Goal: Find contact information: Find contact information

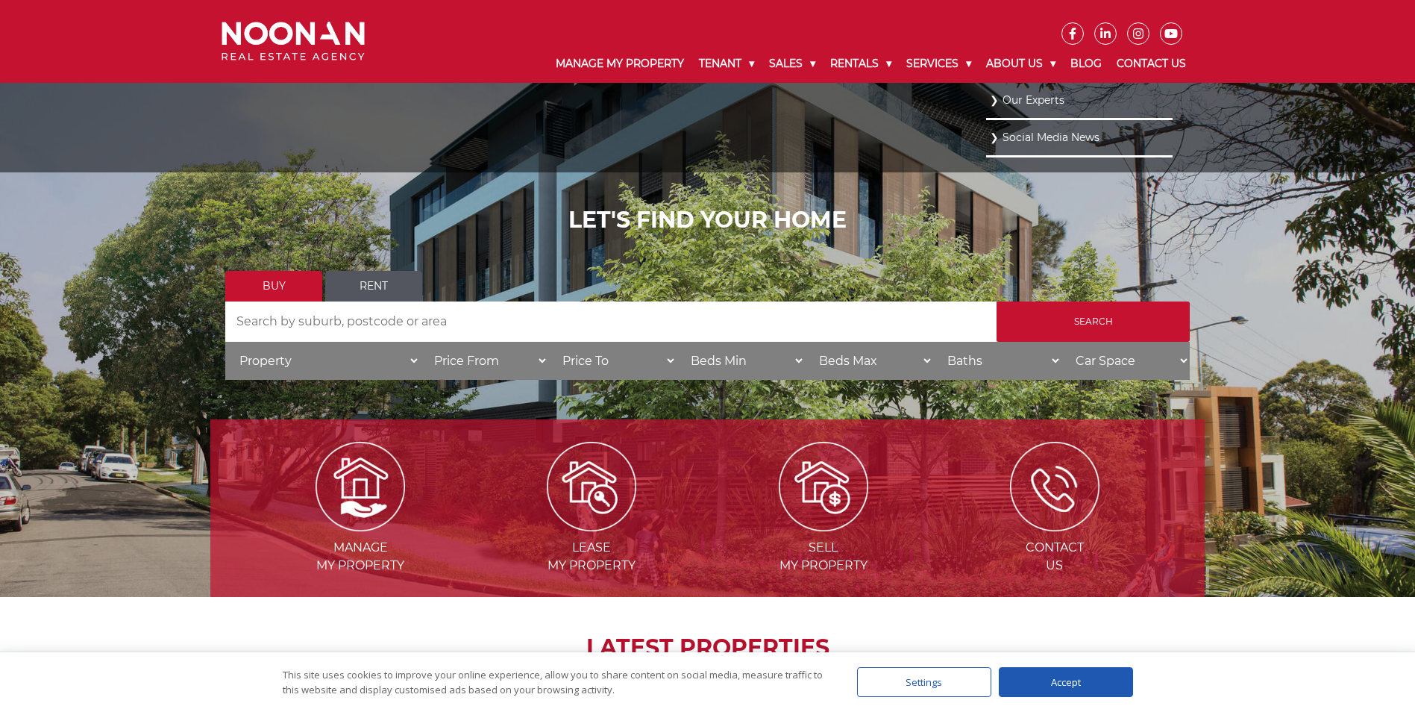
click at [1006, 98] on link "Our Experts" at bounding box center [1079, 100] width 179 height 20
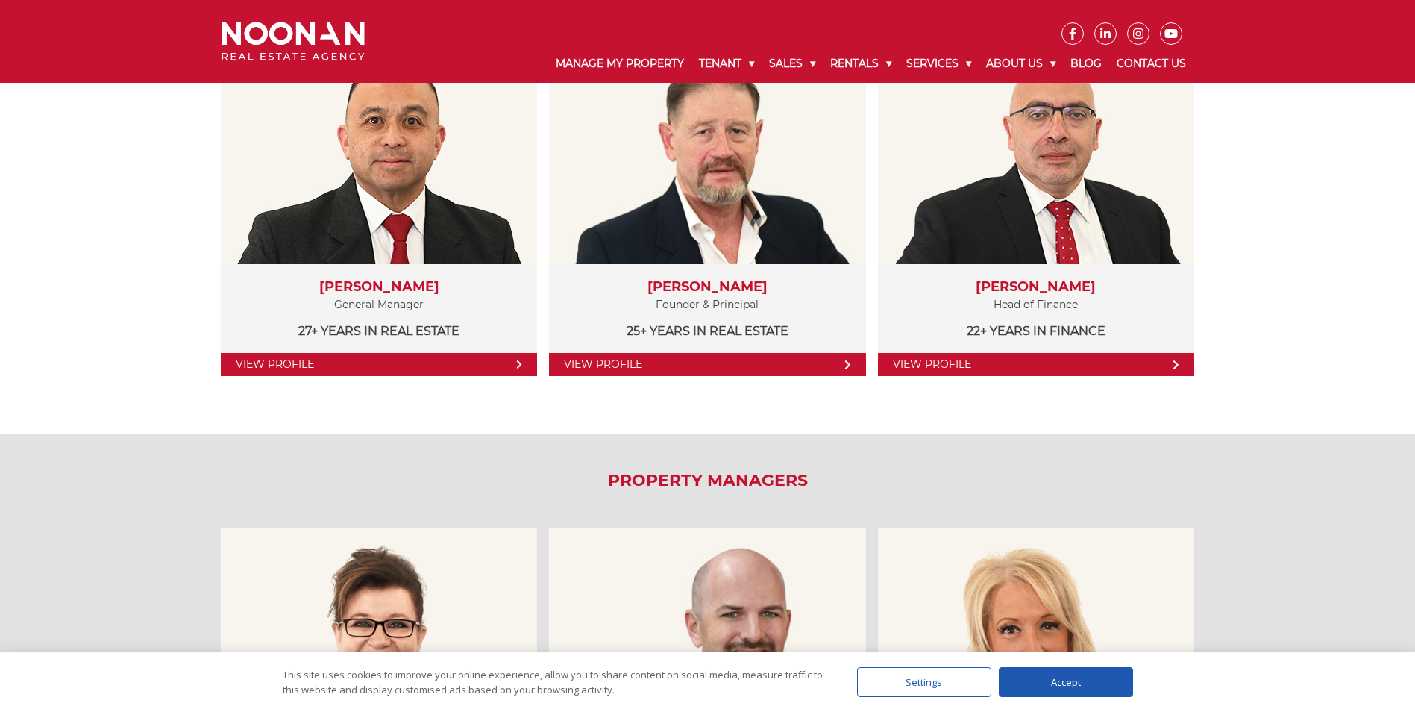
scroll to position [373, 0]
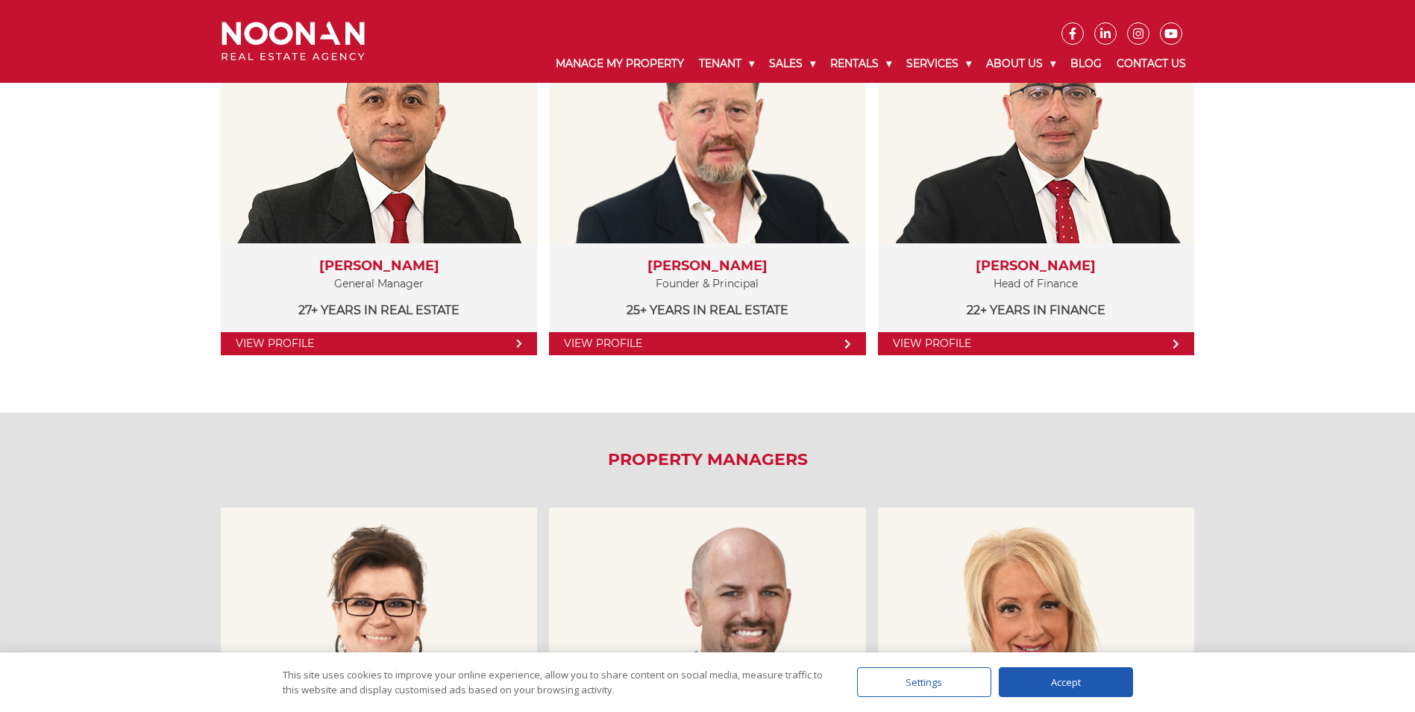
click at [1076, 681] on div "Accept" at bounding box center [1066, 682] width 134 height 30
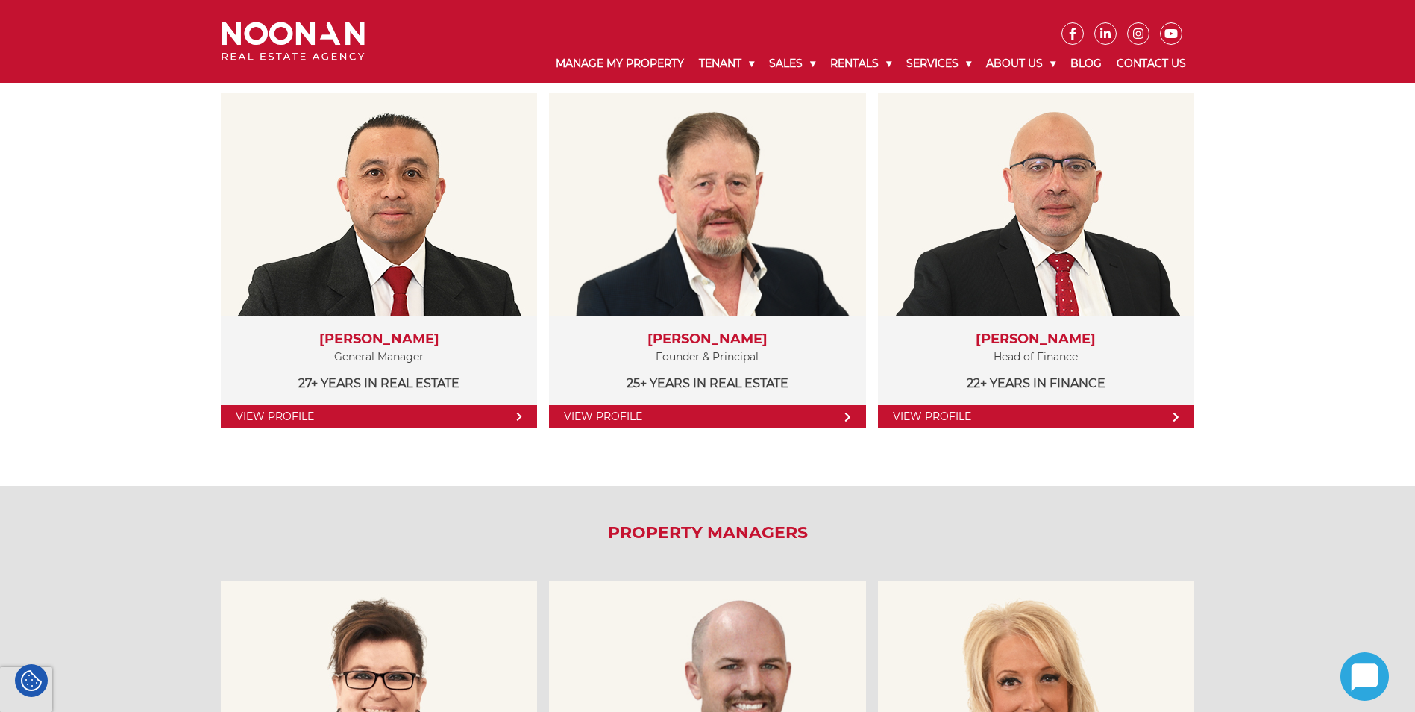
scroll to position [298, 0]
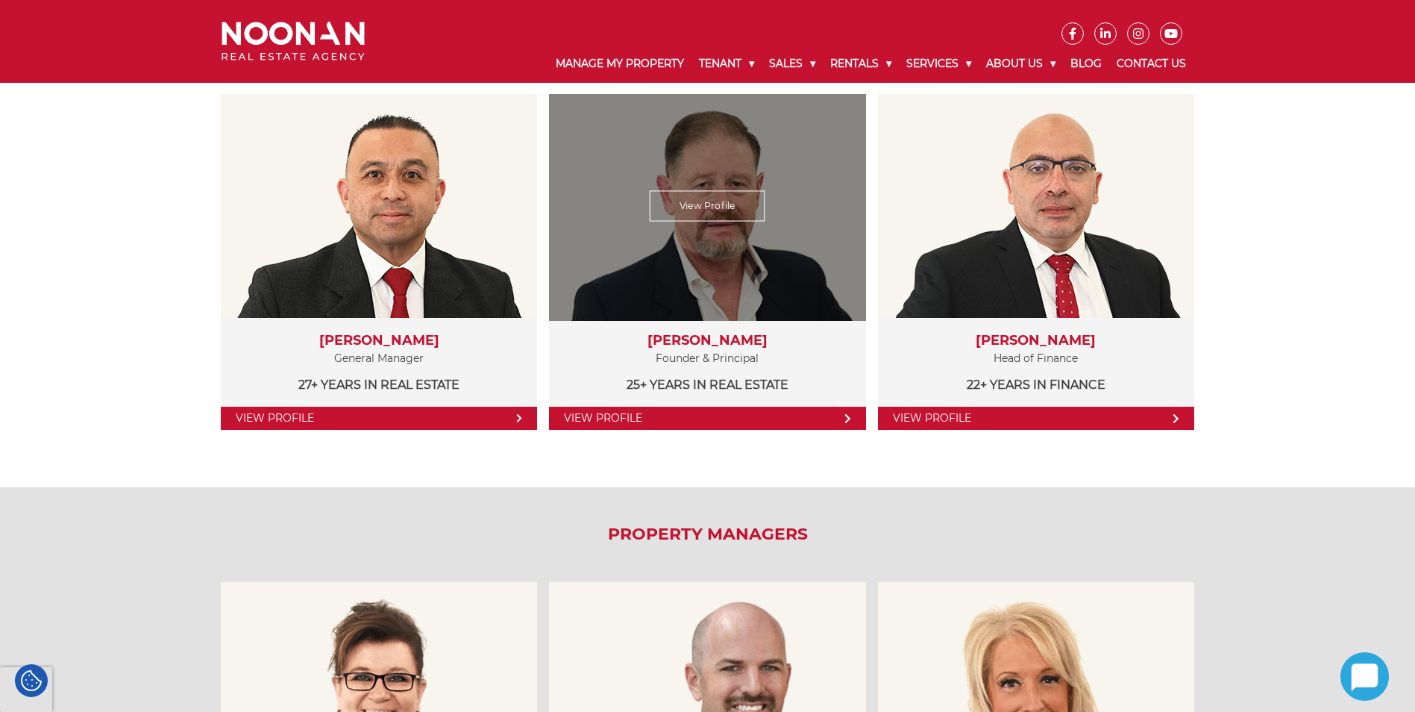
click at [718, 197] on link "View Profile" at bounding box center [708, 206] width 116 height 31
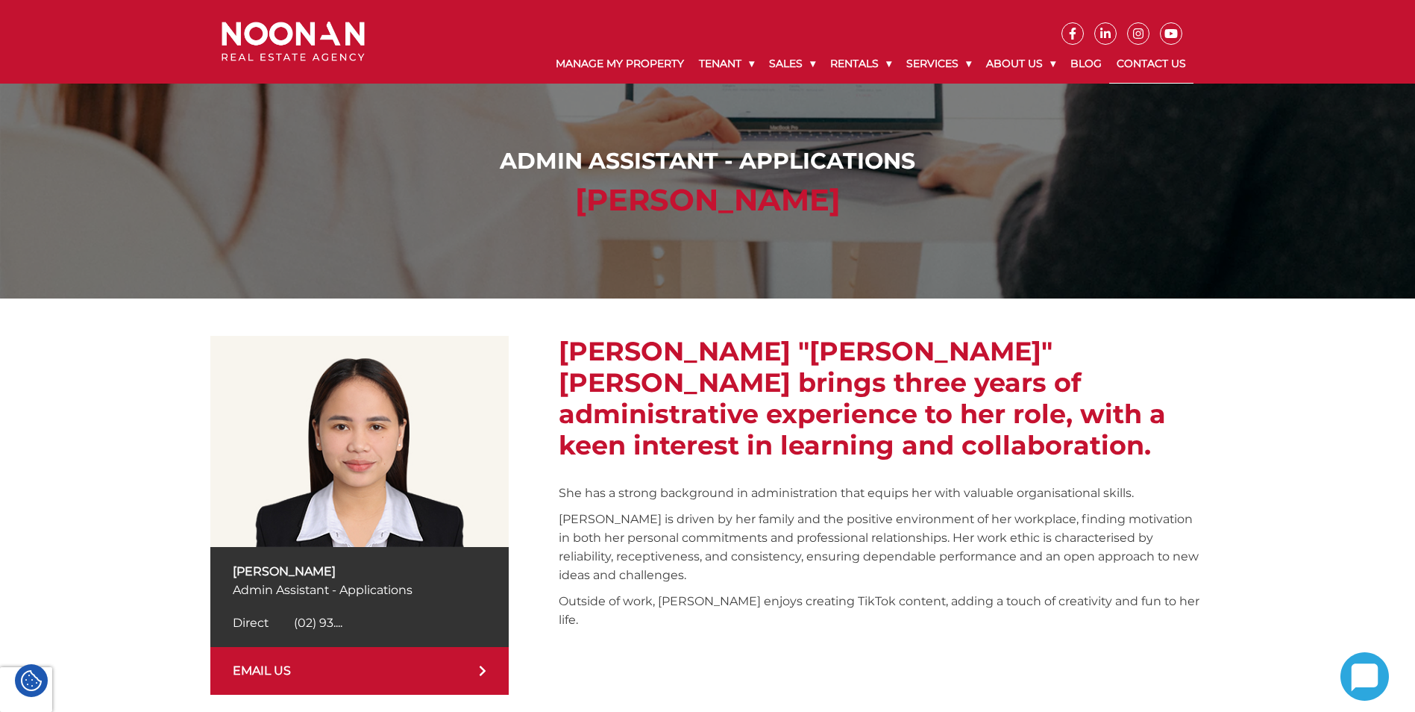
click at [1154, 61] on link "Contact Us" at bounding box center [1151, 64] width 84 height 39
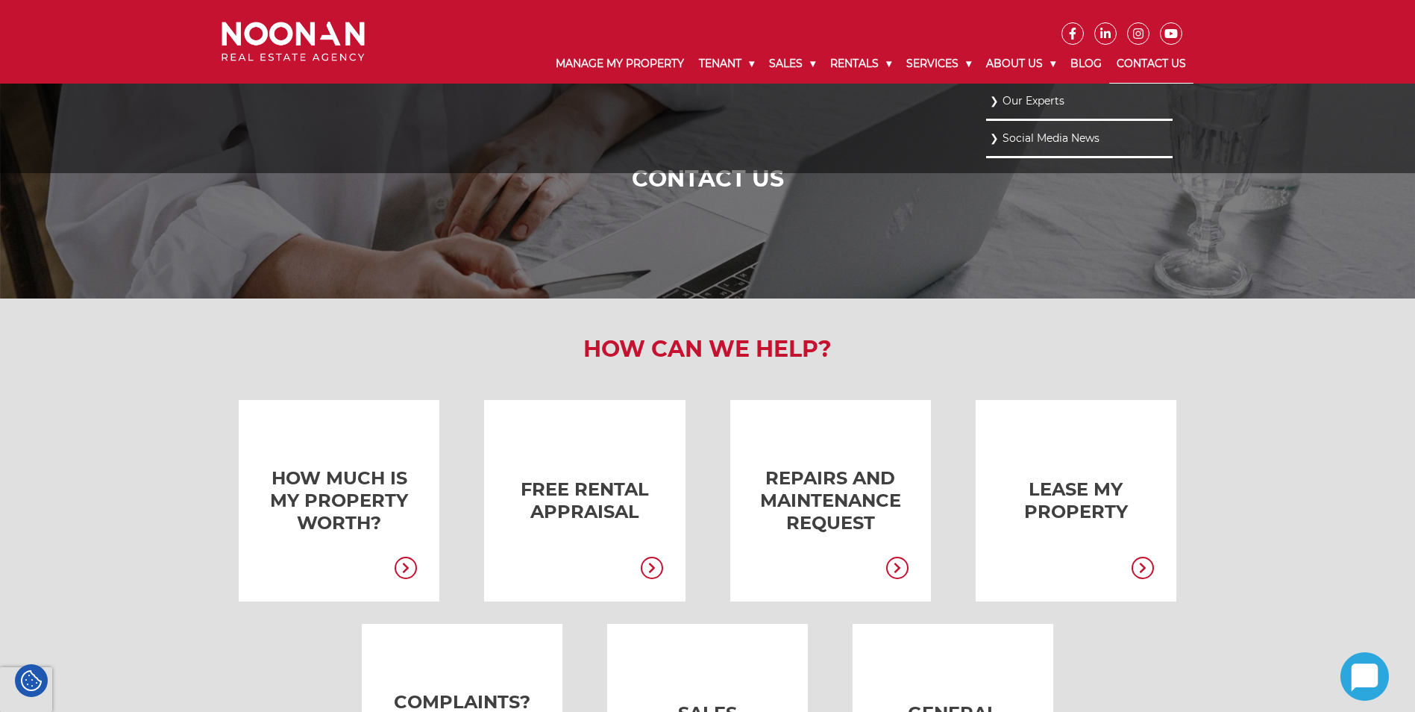
click at [1014, 99] on link "Our Experts" at bounding box center [1079, 101] width 179 height 20
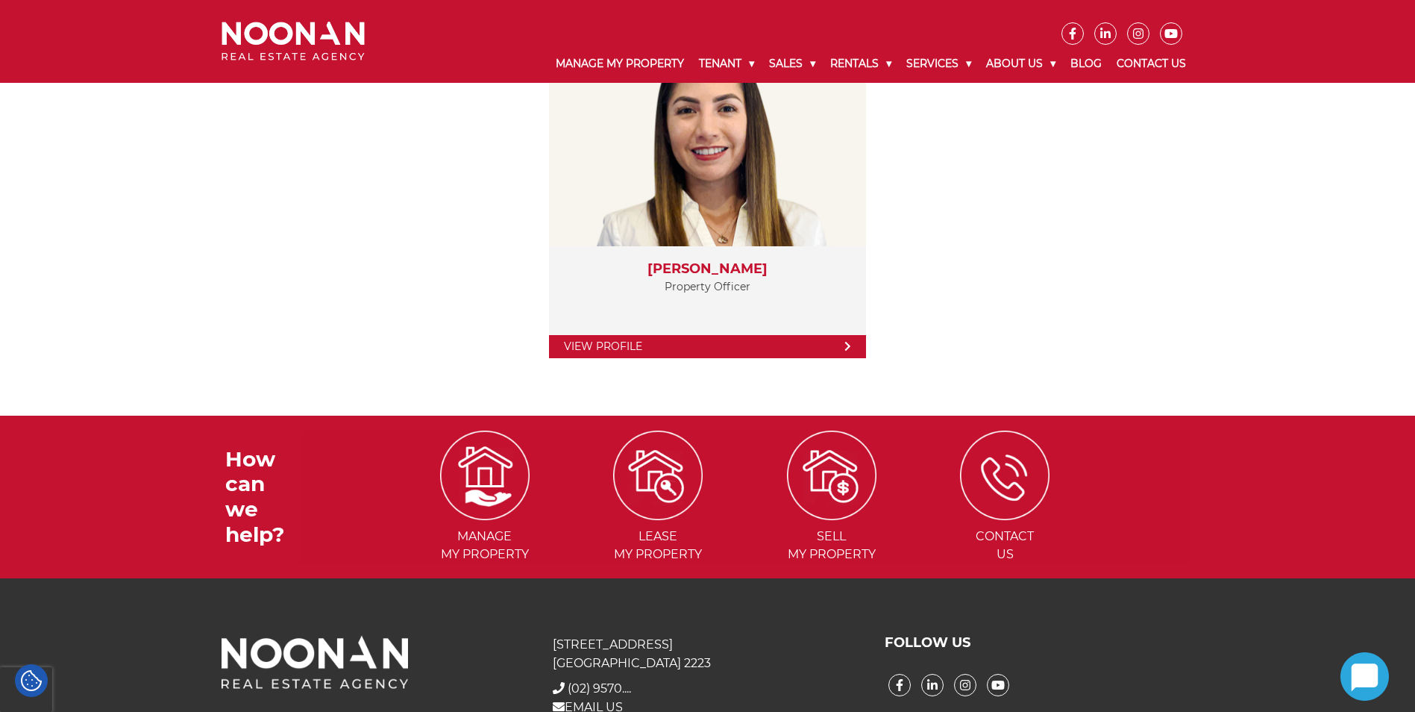
scroll to position [3058, 0]
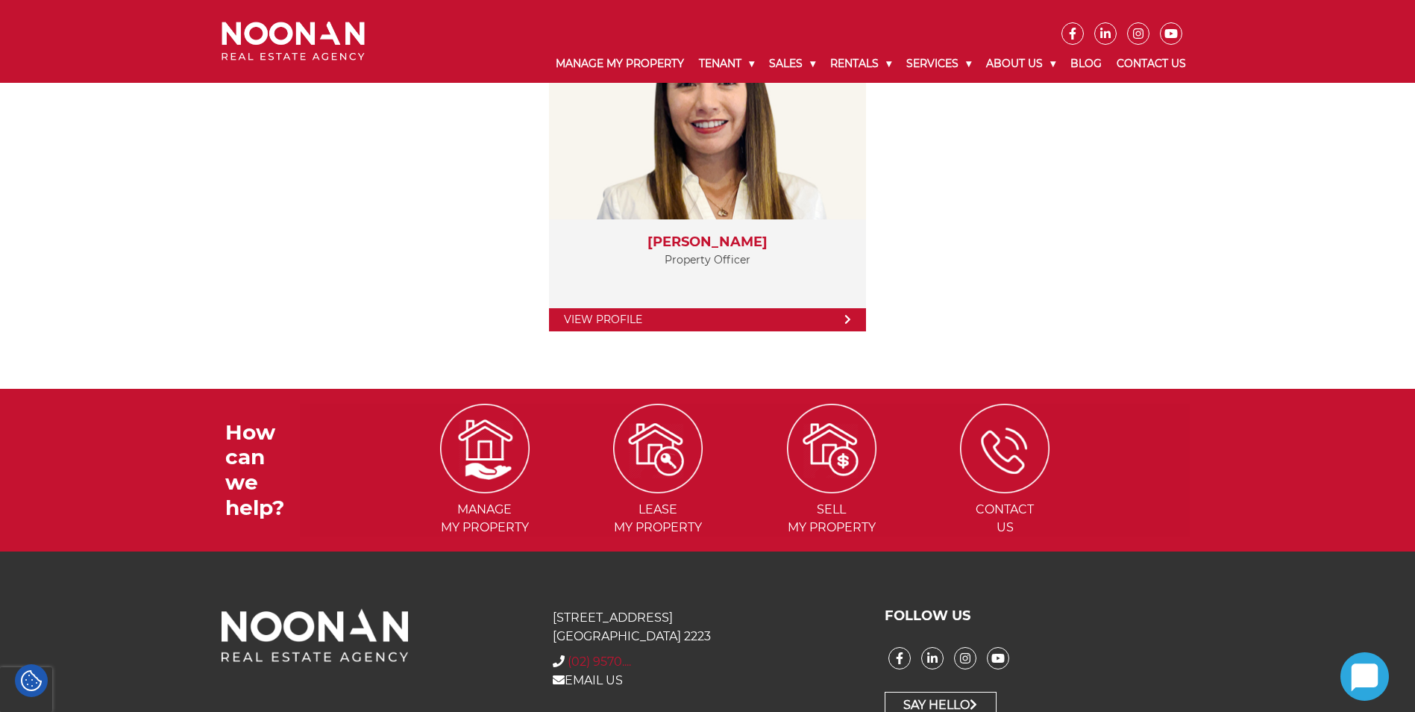
click at [608, 656] on span "(02) 9570...." at bounding box center [599, 661] width 63 height 14
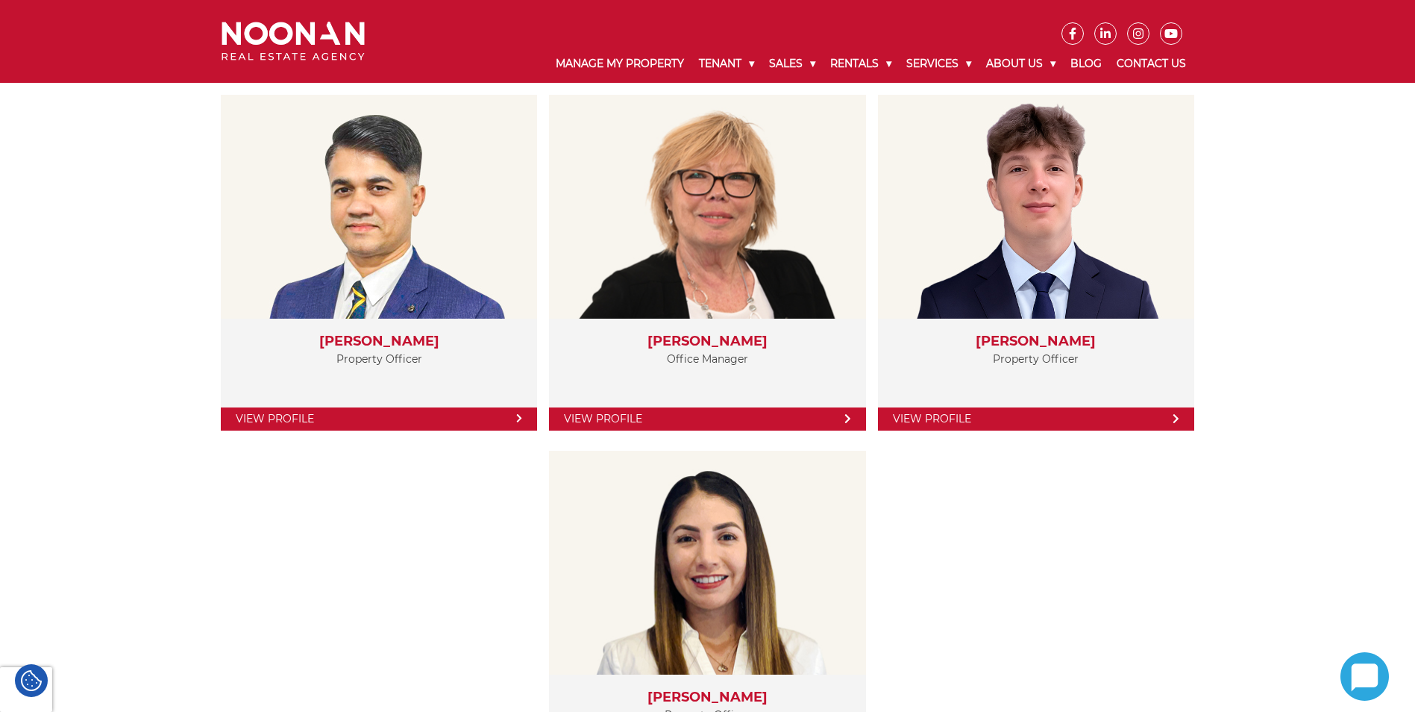
scroll to position [2387, 0]
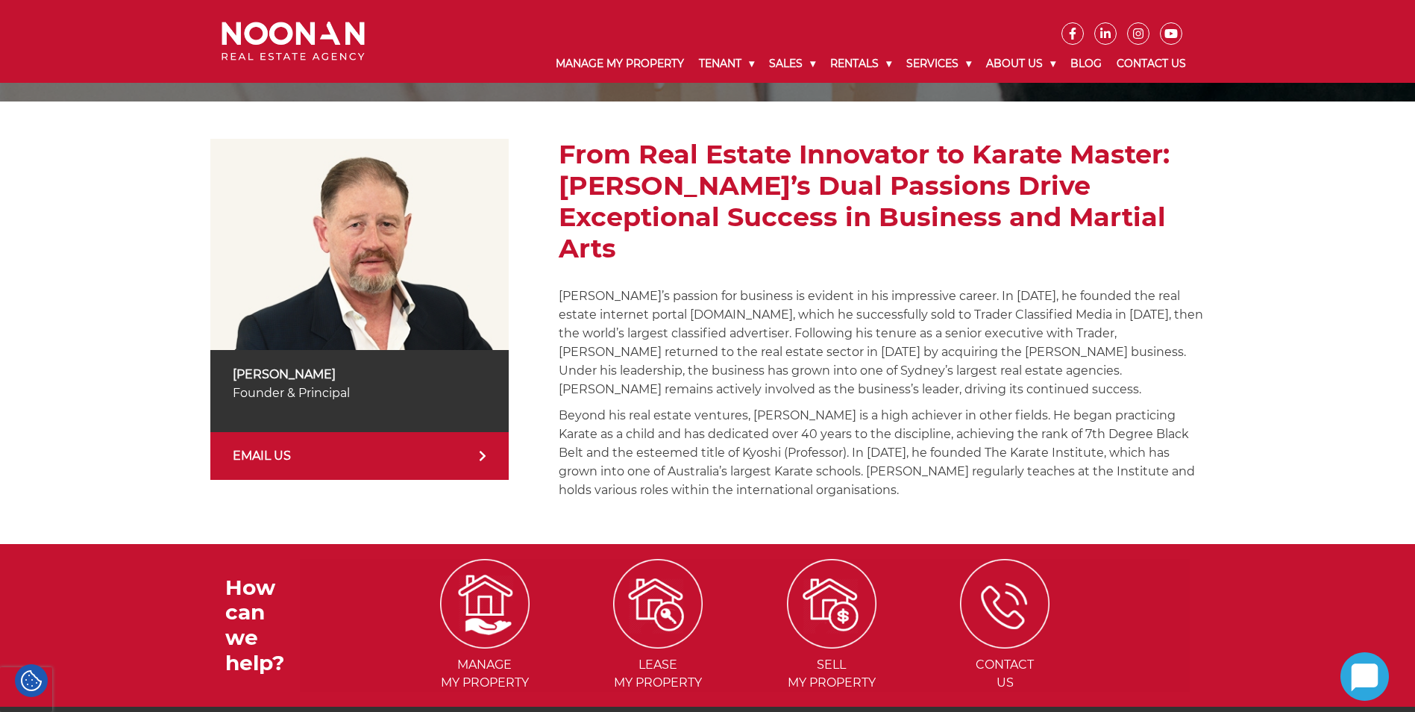
scroll to position [224, 0]
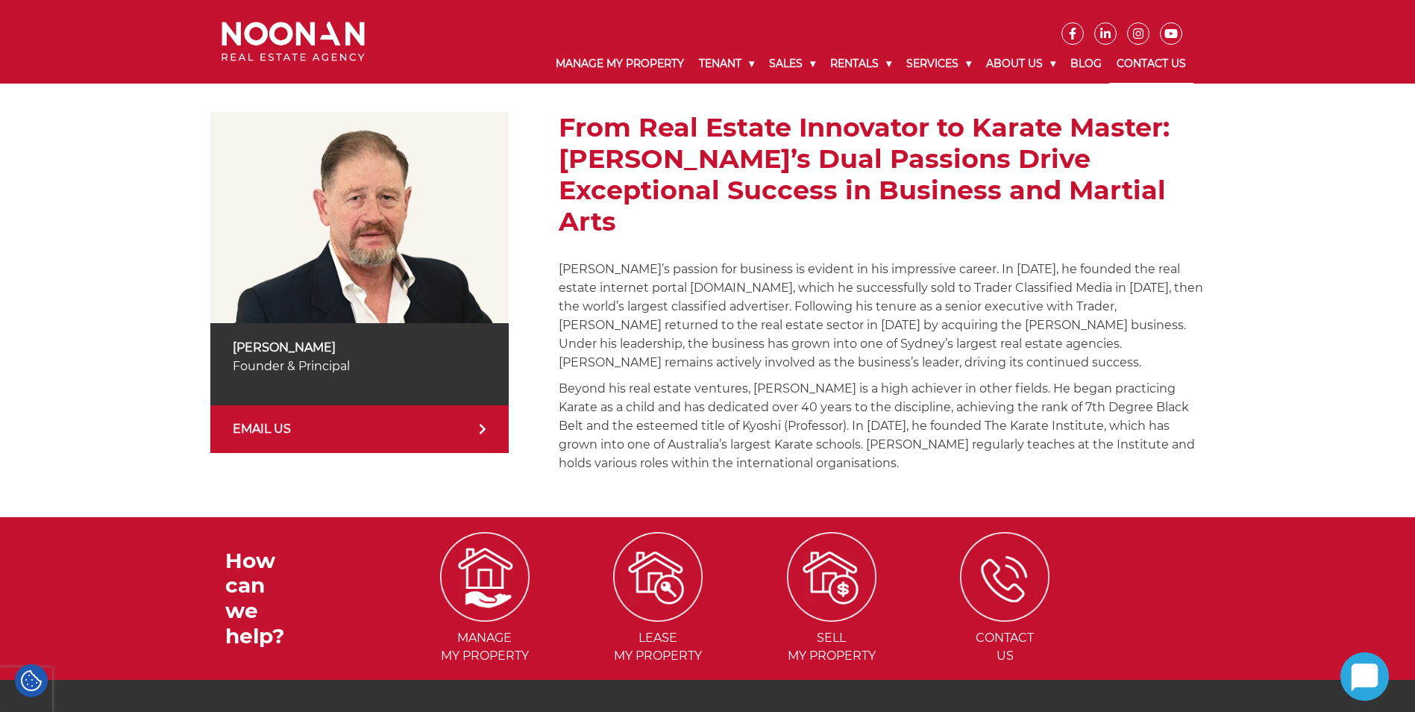
click at [1157, 65] on link "Contact Us" at bounding box center [1151, 64] width 84 height 39
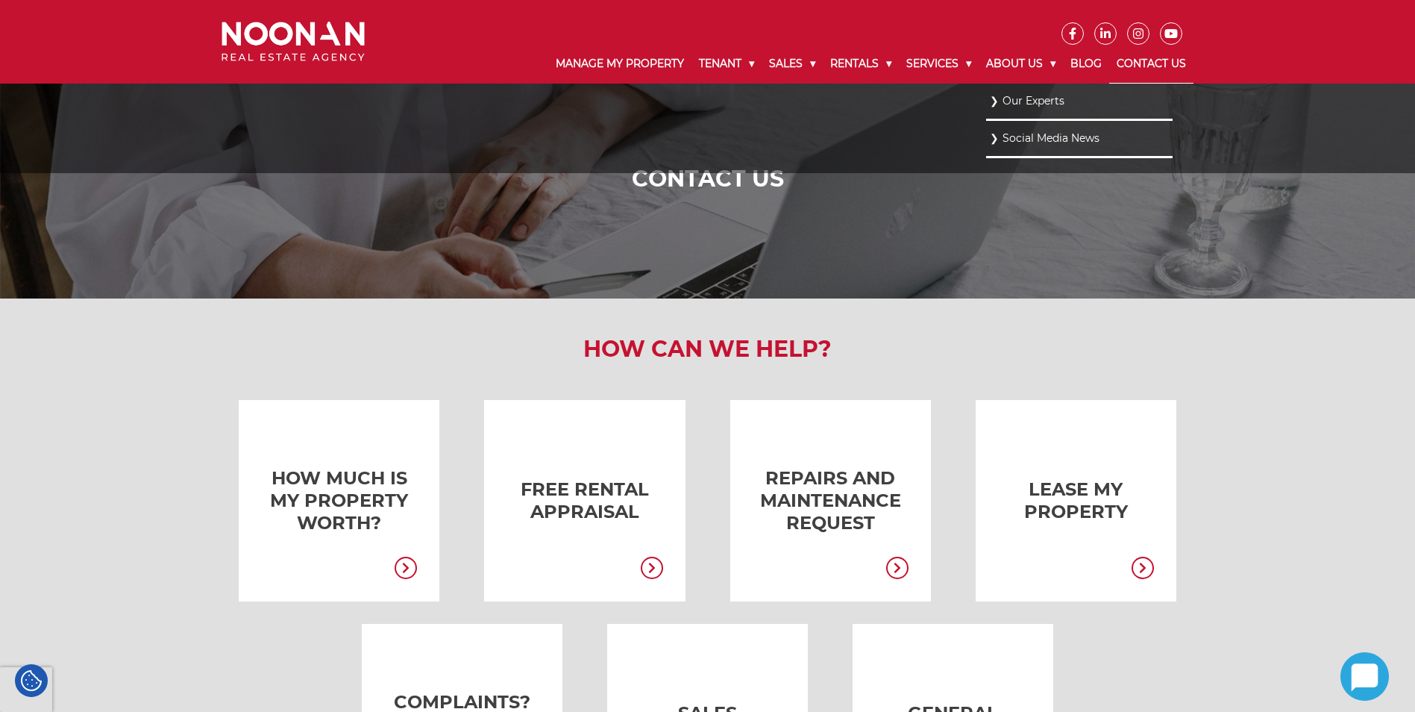
click at [1043, 95] on link "Our Experts" at bounding box center [1079, 101] width 179 height 20
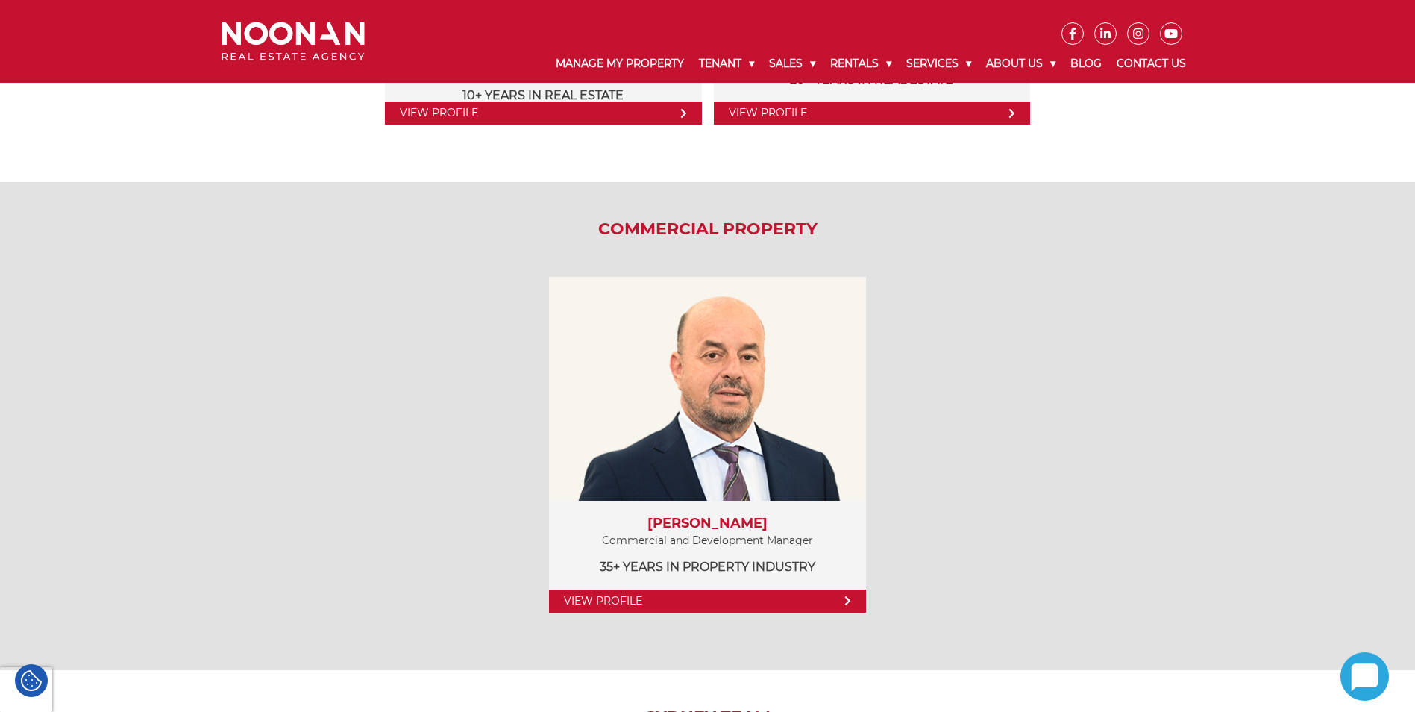
scroll to position [1939, 0]
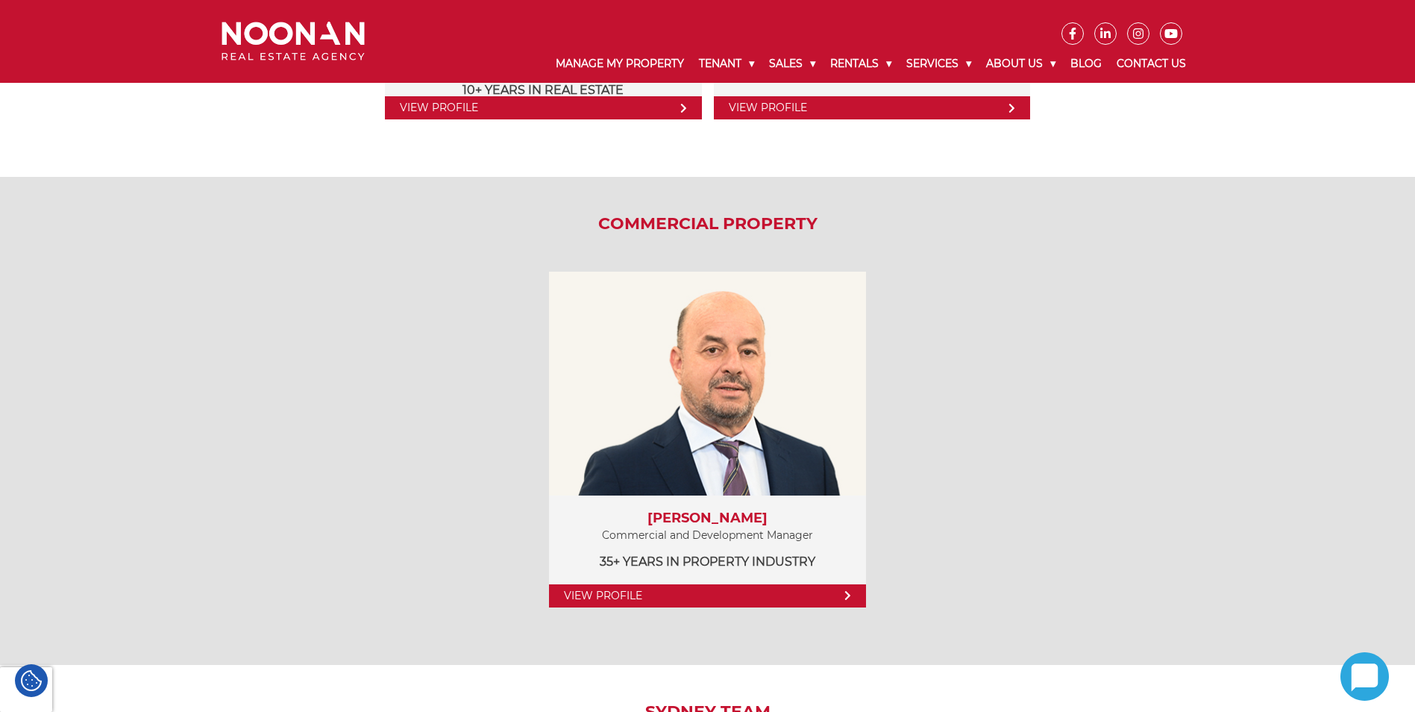
click at [676, 111] on link "View Profile" at bounding box center [543, 107] width 316 height 23
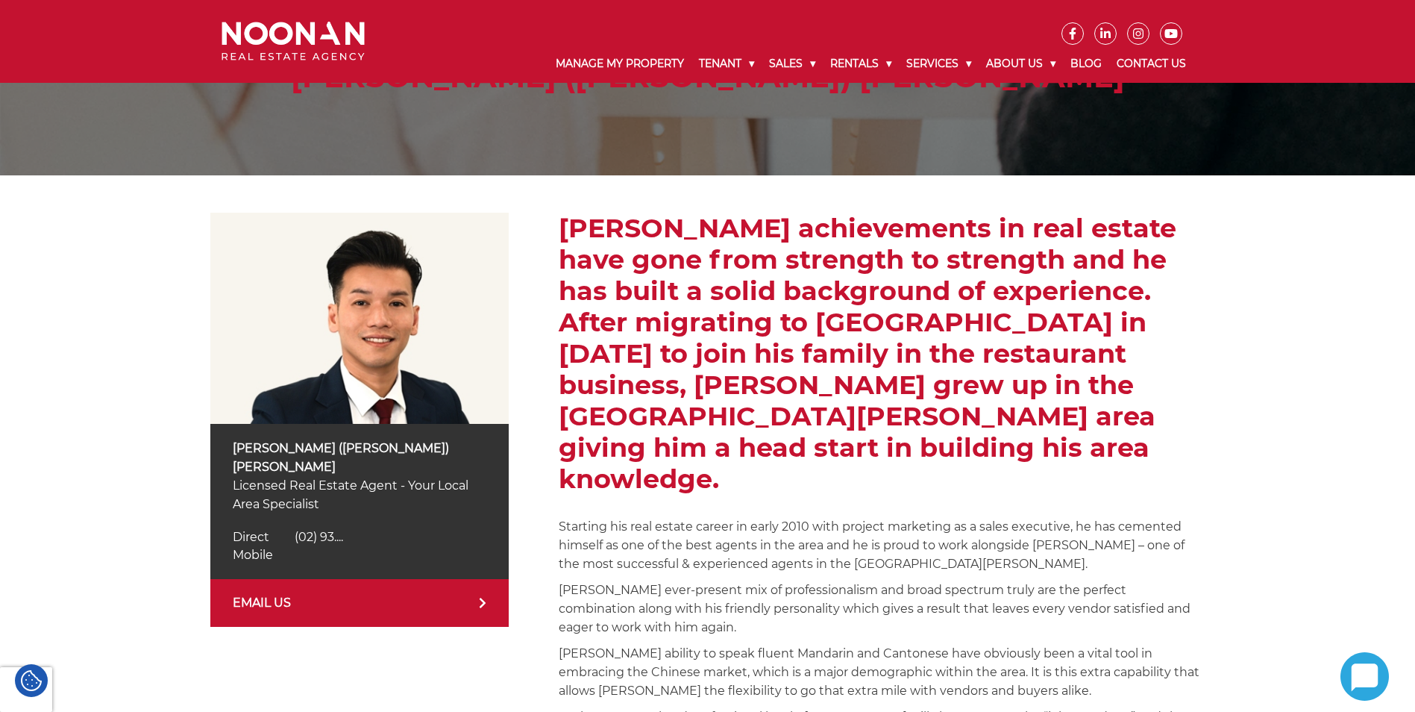
scroll to position [149, 0]
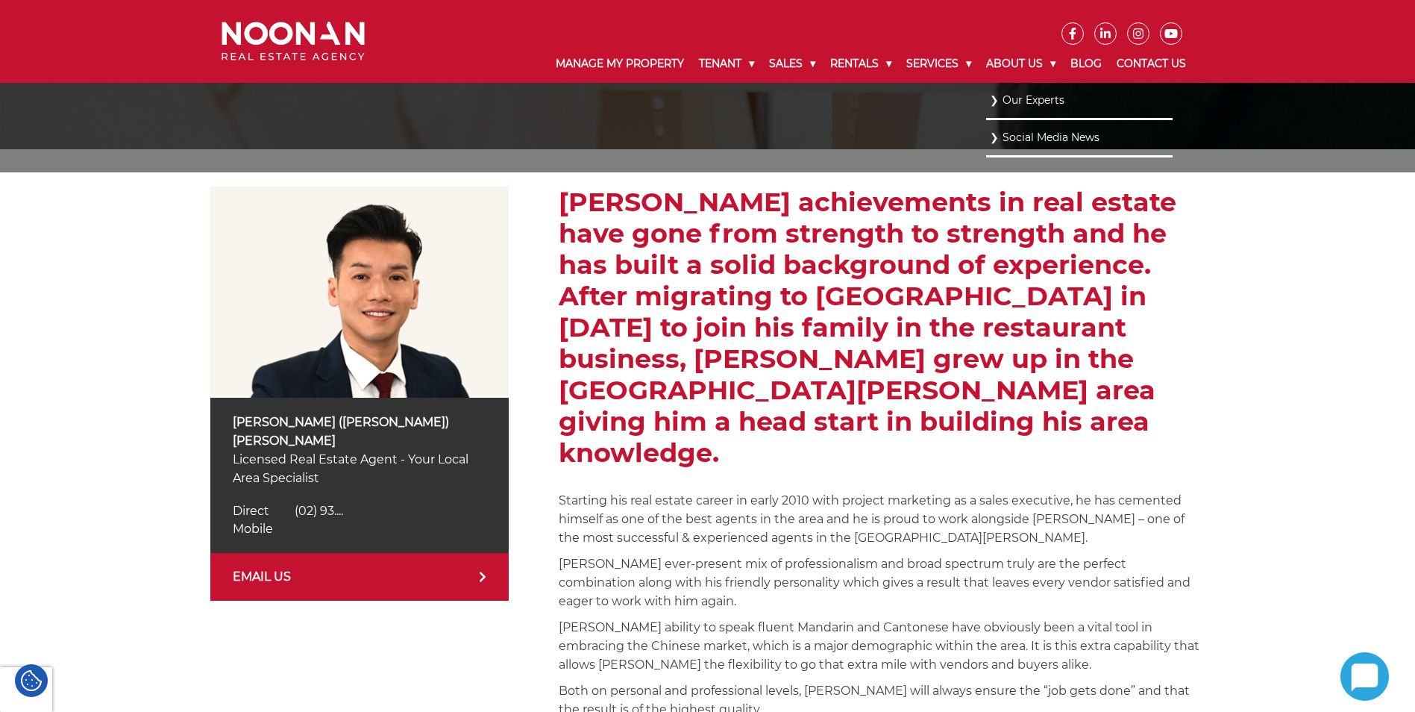
click at [1007, 98] on link "Our Experts" at bounding box center [1079, 100] width 179 height 20
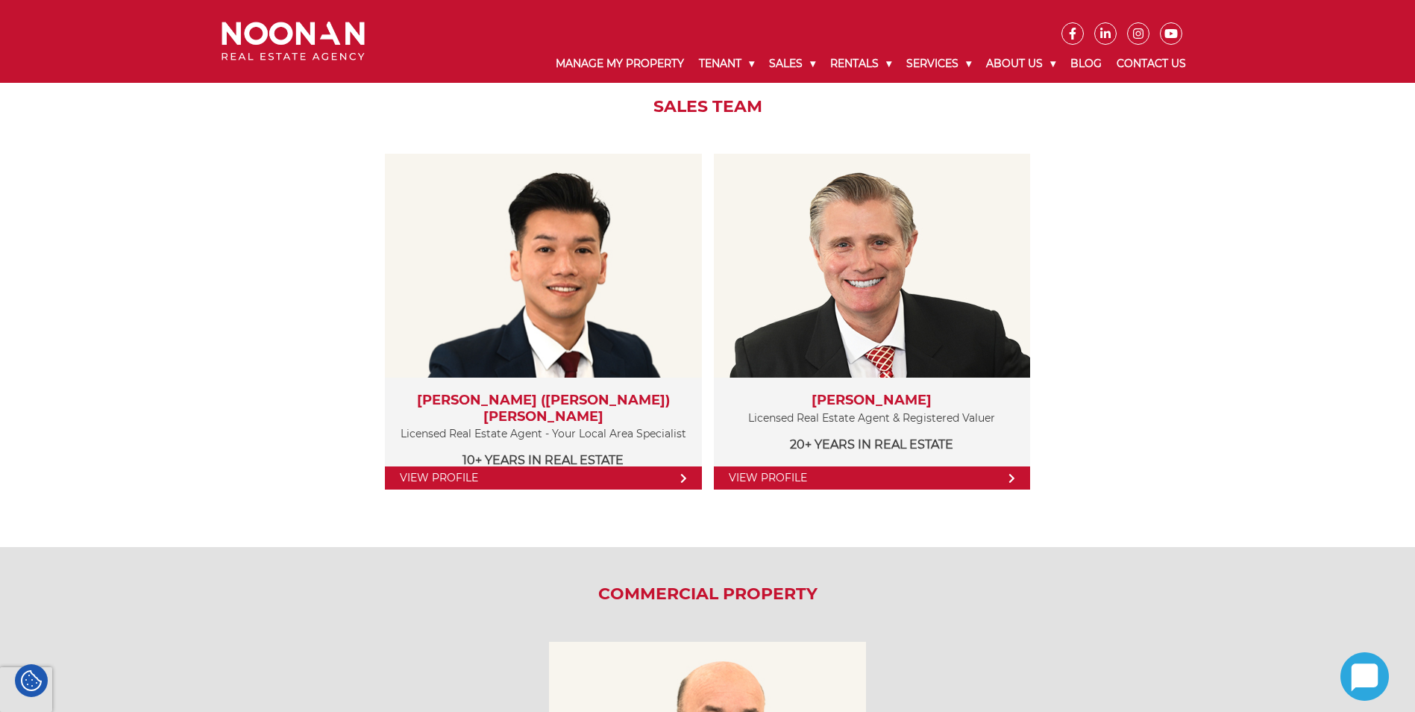
scroll to position [1566, 0]
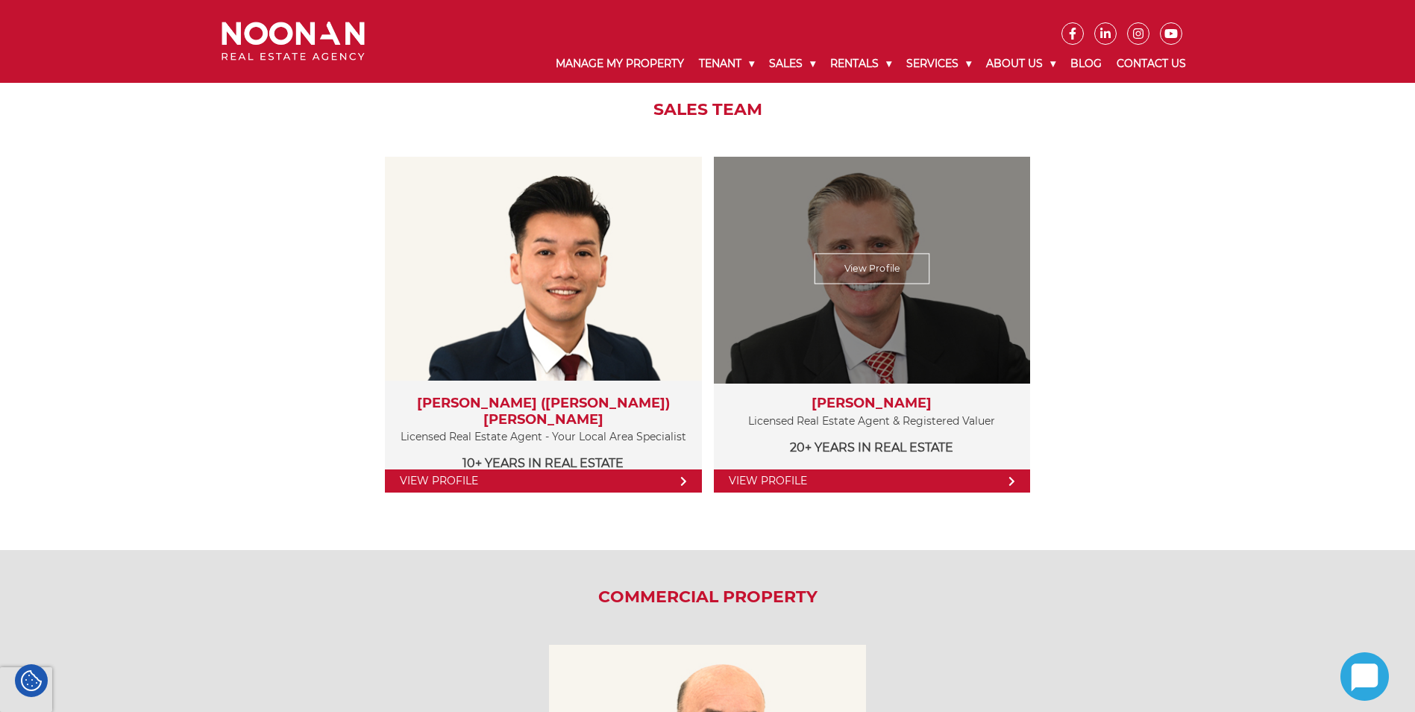
click at [858, 290] on div "View Profile" at bounding box center [872, 269] width 326 height 230
click at [863, 263] on link "View Profile" at bounding box center [872, 269] width 116 height 31
